Goal: Task Accomplishment & Management: Manage account settings

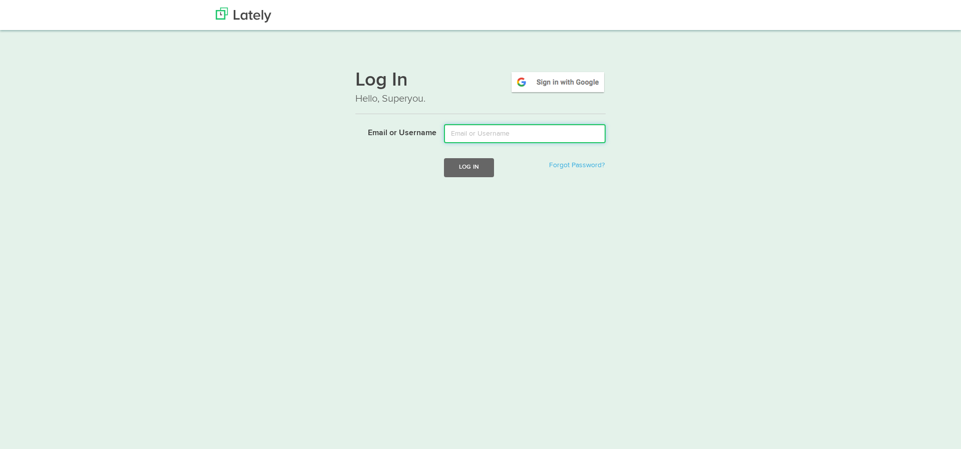
click at [519, 134] on input "Email or Username" at bounding box center [525, 133] width 162 height 19
type input "[PERSON_NAME][EMAIL_ADDRESS][DOMAIN_NAME]"
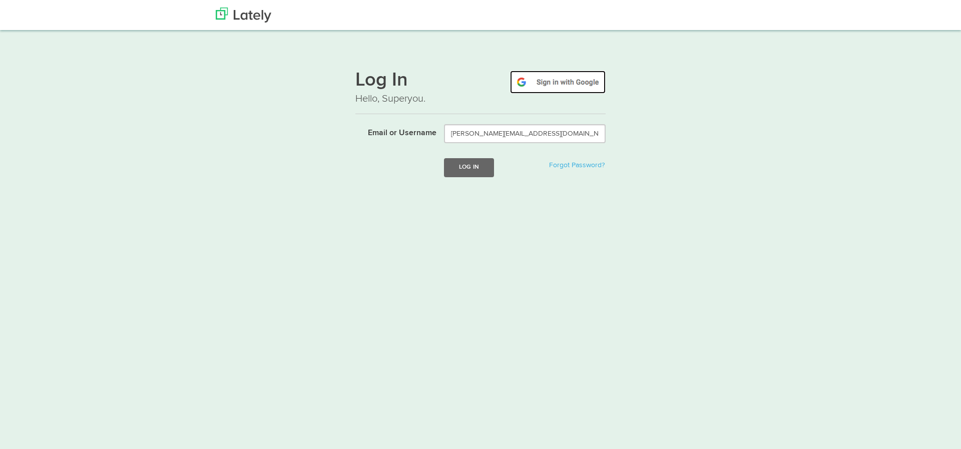
click at [535, 84] on img at bounding box center [558, 82] width 96 height 23
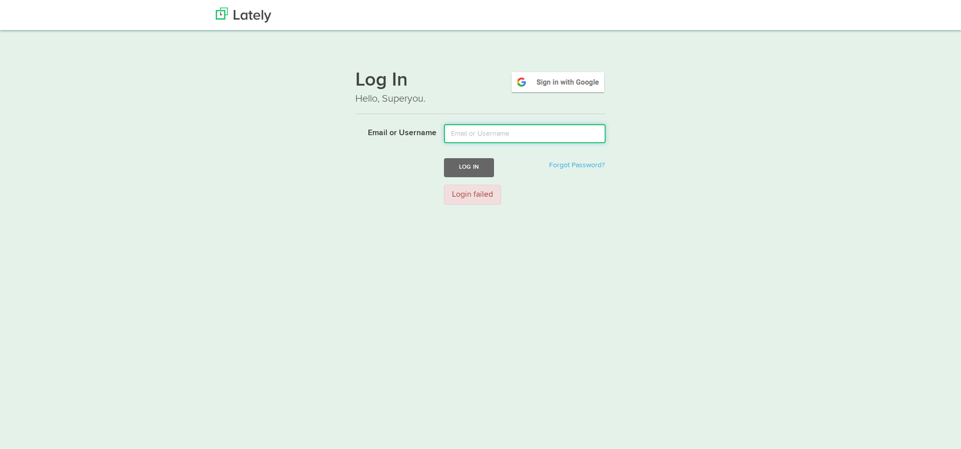
click at [495, 133] on input "Email or Username" at bounding box center [525, 133] width 162 height 19
type input "[PERSON_NAME][EMAIL_ADDRESS][DOMAIN_NAME]"
click at [473, 162] on button "Log In" at bounding box center [469, 167] width 50 height 19
click at [491, 135] on input "Email or Username" at bounding box center [525, 133] width 162 height 19
type input "[PERSON_NAME][EMAIL_ADDRESS][DOMAIN_NAME]"
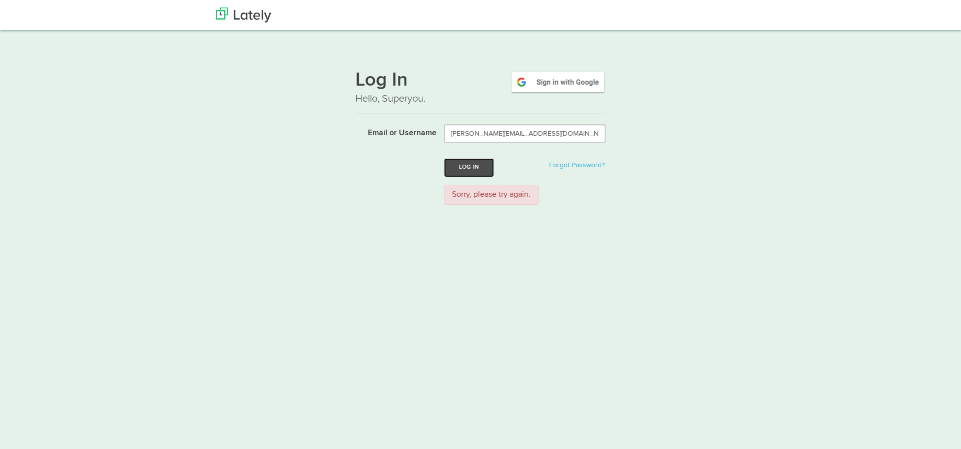
click at [464, 172] on button "Log In" at bounding box center [469, 167] width 50 height 19
click at [543, 84] on img at bounding box center [558, 82] width 96 height 23
